Goal: Navigation & Orientation: Find specific page/section

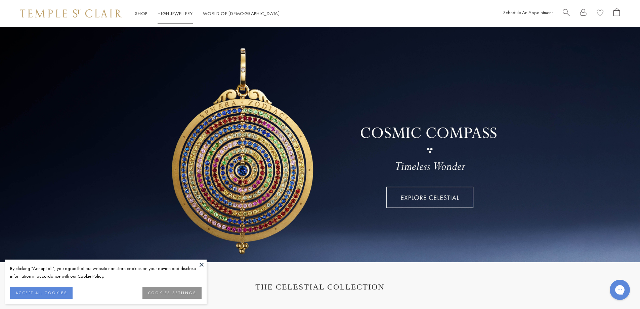
click at [178, 13] on link "High Jewellery High Jewellery" at bounding box center [175, 13] width 35 height 6
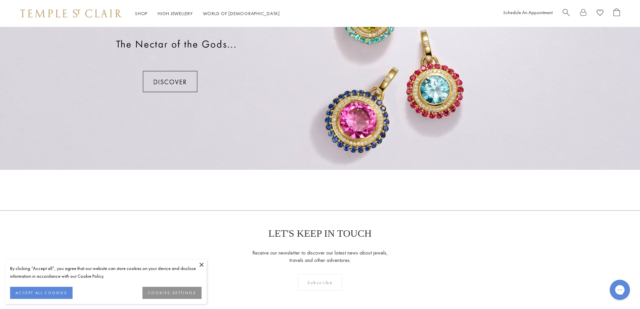
scroll to position [721, 0]
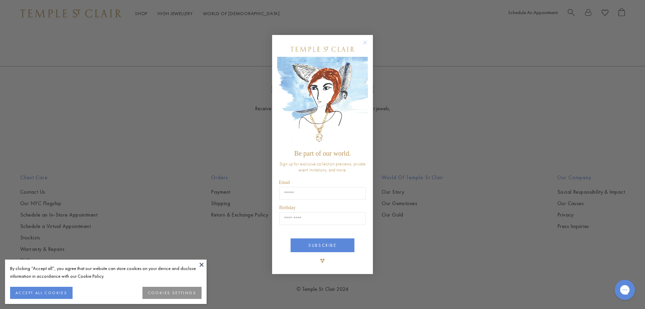
click at [367, 42] on circle "Close dialog" at bounding box center [365, 42] width 8 height 8
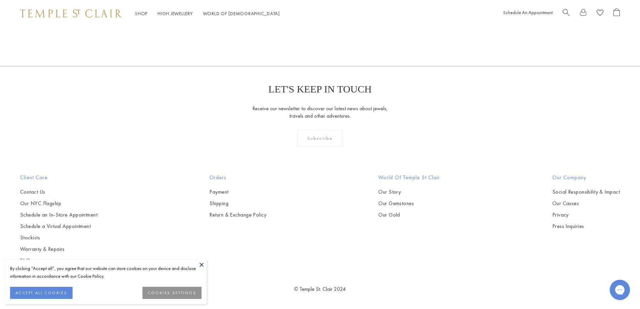
click at [68, 290] on button "ACCEPT ALL COOKIES" at bounding box center [41, 293] width 63 height 12
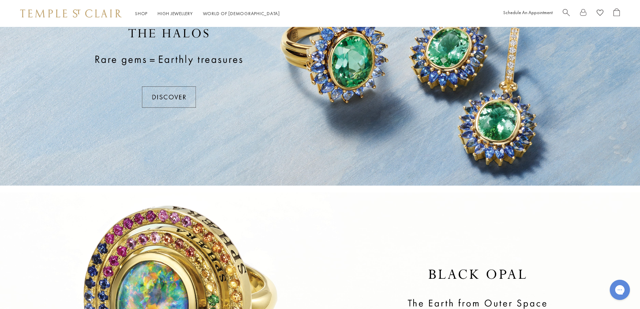
scroll to position [0, 0]
